Goal: Information Seeking & Learning: Check status

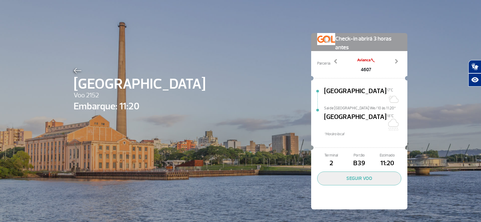
click at [78, 72] on img at bounding box center [78, 70] width 8 height 5
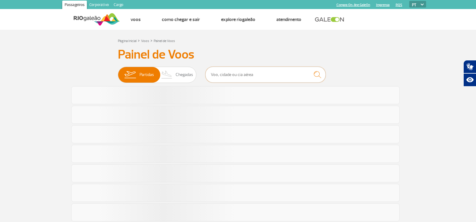
click at [248, 69] on input "text" at bounding box center [265, 75] width 120 height 16
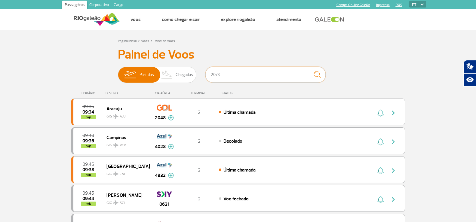
type input "2073"
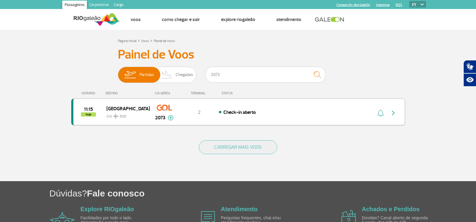
click at [140, 112] on span "GIG BSB" at bounding box center [125, 115] width 38 height 9
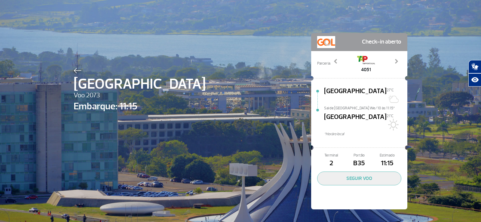
click at [74, 71] on img at bounding box center [78, 70] width 8 height 5
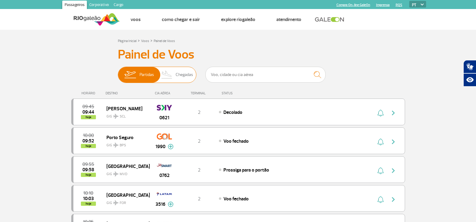
click at [137, 75] on img at bounding box center [130, 75] width 19 height 16
click at [118, 72] on input "Partidas Chegadas" at bounding box center [118, 72] width 0 height 0
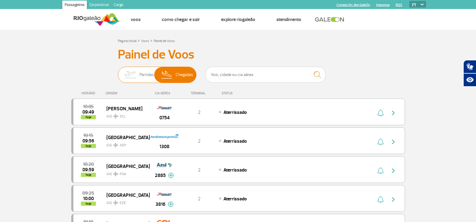
click at [138, 74] on img at bounding box center [130, 75] width 19 height 16
click at [118, 72] on input "Partidas Chegadas" at bounding box center [118, 72] width 0 height 0
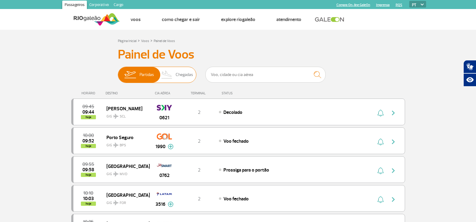
click at [188, 77] on span "Chegadas" at bounding box center [184, 75] width 17 height 16
click at [118, 72] on input "Partidas Chegadas" at bounding box center [118, 72] width 0 height 0
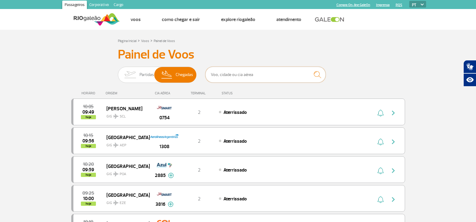
click at [242, 72] on input "text" at bounding box center [265, 75] width 120 height 16
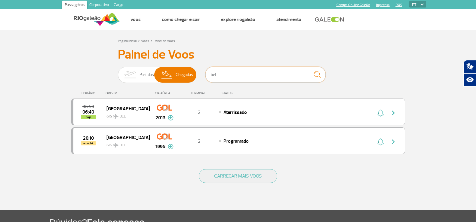
click at [231, 72] on input "bel" at bounding box center [265, 75] width 120 height 16
click at [147, 76] on span "Partidas" at bounding box center [146, 75] width 14 height 16
click at [118, 72] on input "Partidas Chegadas" at bounding box center [118, 72] width 0 height 0
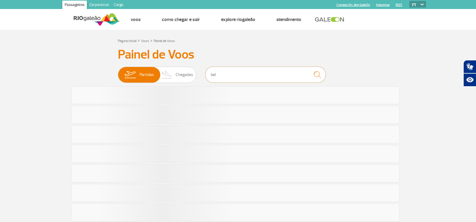
click at [260, 71] on input "bel" at bounding box center [265, 75] width 120 height 16
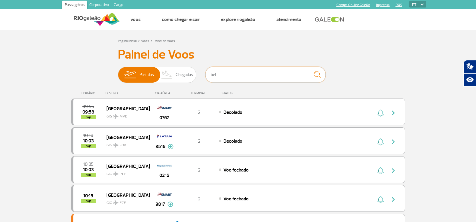
click at [260, 71] on input "bel" at bounding box center [265, 75] width 120 height 16
type input "1934"
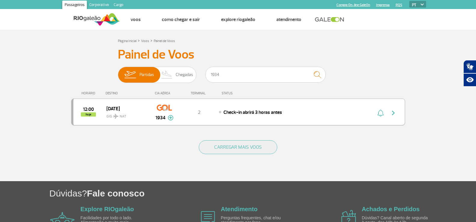
click at [145, 113] on div "[DATE] GIG NAT" at bounding box center [127, 112] width 43 height 15
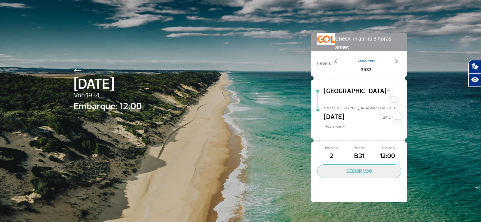
click at [74, 69] on img at bounding box center [78, 70] width 8 height 5
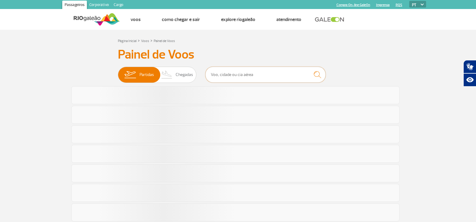
click at [238, 75] on input "text" at bounding box center [265, 75] width 120 height 16
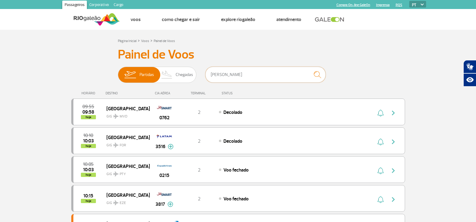
type input "[PERSON_NAME]"
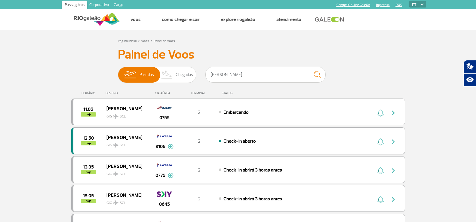
click at [101, 145] on div "12:50 hoje" at bounding box center [89, 140] width 33 height 9
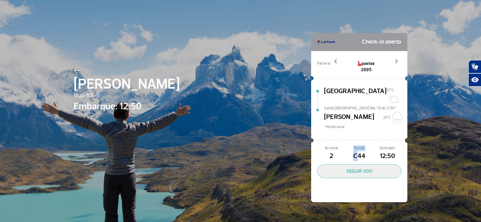
click at [357, 145] on div "Portão C44" at bounding box center [359, 153] width 28 height 16
click at [74, 70] on img at bounding box center [78, 70] width 8 height 5
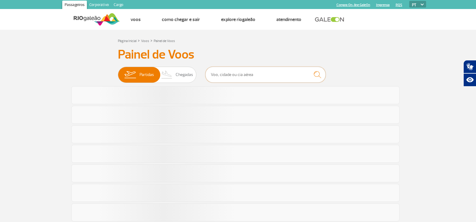
click at [217, 74] on input "text" at bounding box center [265, 75] width 120 height 16
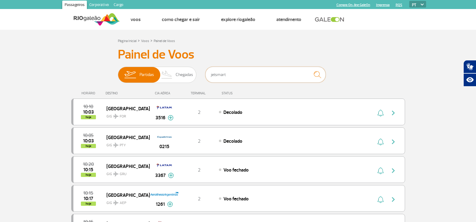
type input "jetsmart"
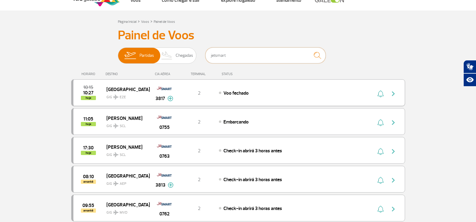
scroll to position [30, 0]
